Goal: Use online tool/utility: Utilize a website feature to perform a specific function

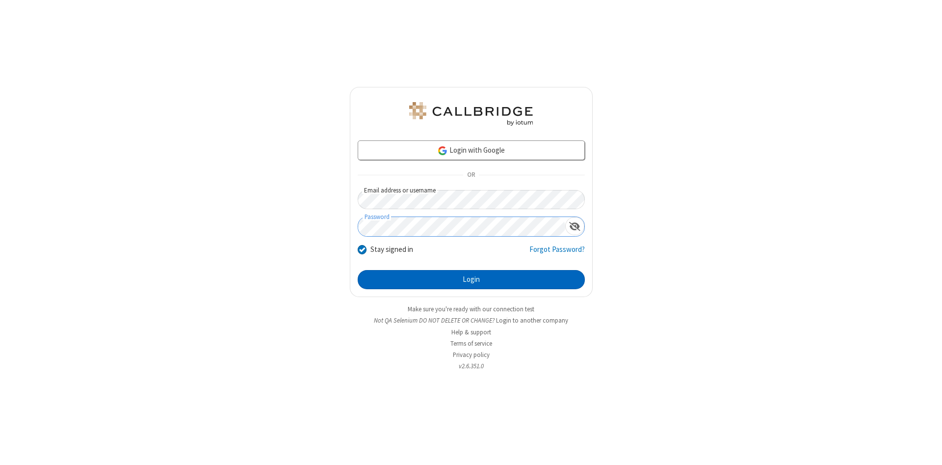
click at [471, 280] on button "Login" at bounding box center [471, 280] width 227 height 20
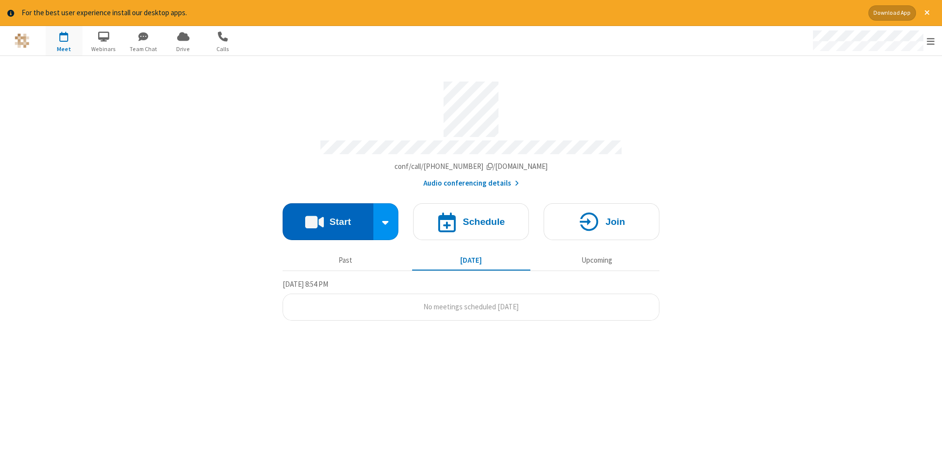
click at [328, 218] on button "Start" at bounding box center [328, 221] width 91 height 37
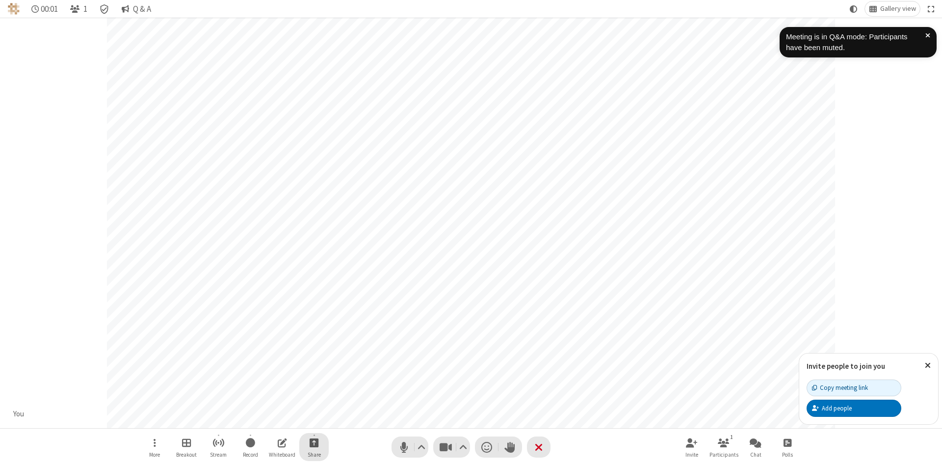
click at [313, 442] on span "Start sharing" at bounding box center [314, 442] width 9 height 12
click at [274, 418] on span "Share my screen" at bounding box center [274, 419] width 11 height 8
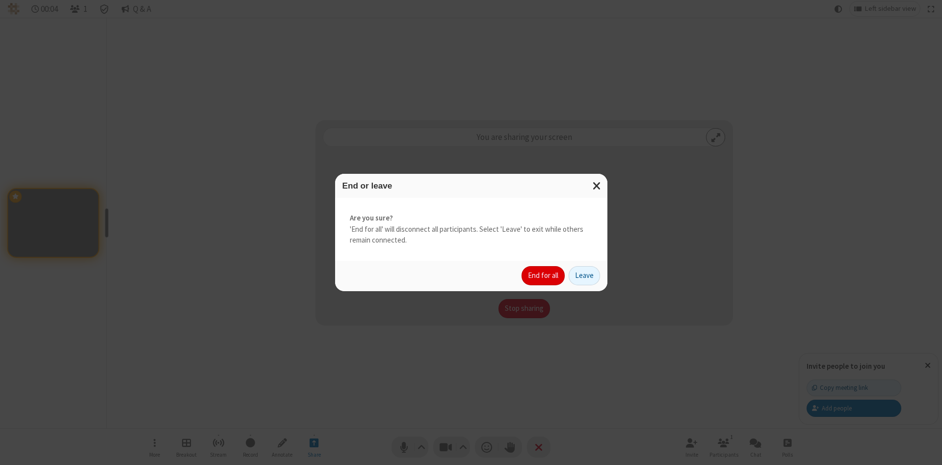
click at [544, 275] on button "End for all" at bounding box center [542, 276] width 43 height 20
